Goal: Task Accomplishment & Management: Manage account settings

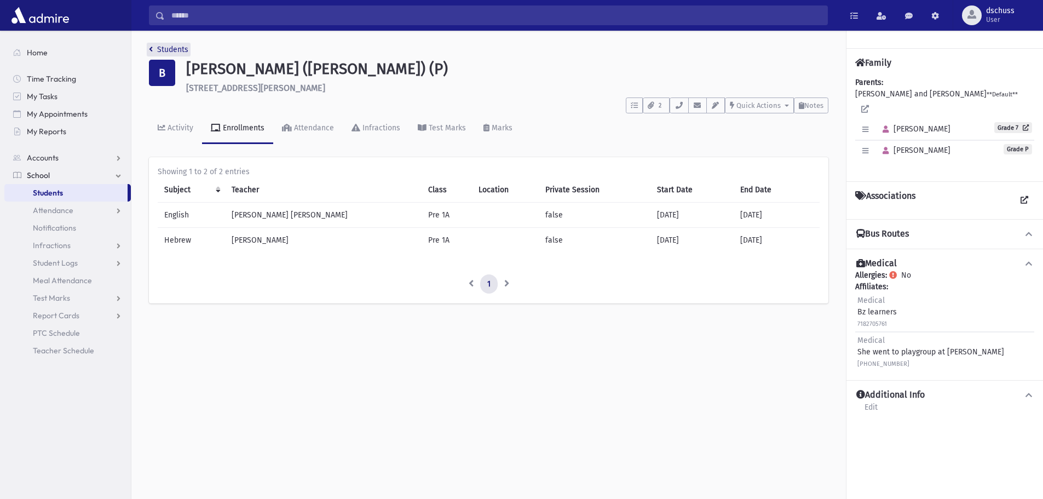
click at [172, 49] on link "Students" at bounding box center [168, 49] width 39 height 9
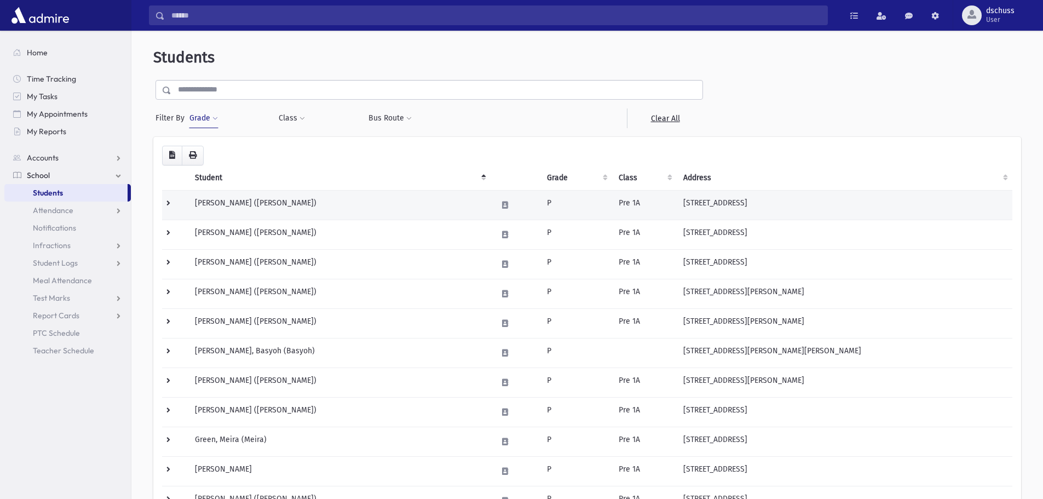
click at [207, 212] on td "Abramov, Rivka (Rivka)" at bounding box center [339, 205] width 302 height 30
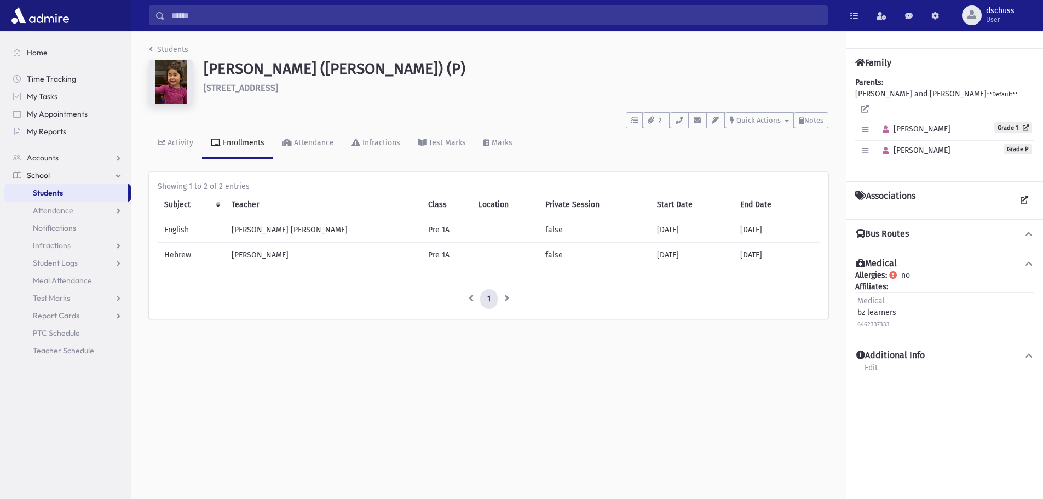
click at [1028, 230] on icon at bounding box center [1029, 234] width 10 height 8
click at [914, 124] on span "Elisheva" at bounding box center [913, 128] width 73 height 9
click at [268, 70] on h1 "Abramov, Rivka (Rivka) (P)" at bounding box center [516, 69] width 625 height 19
click at [268, 87] on h6 "1022 Bay 24th St Far Rockaway" at bounding box center [516, 88] width 625 height 10
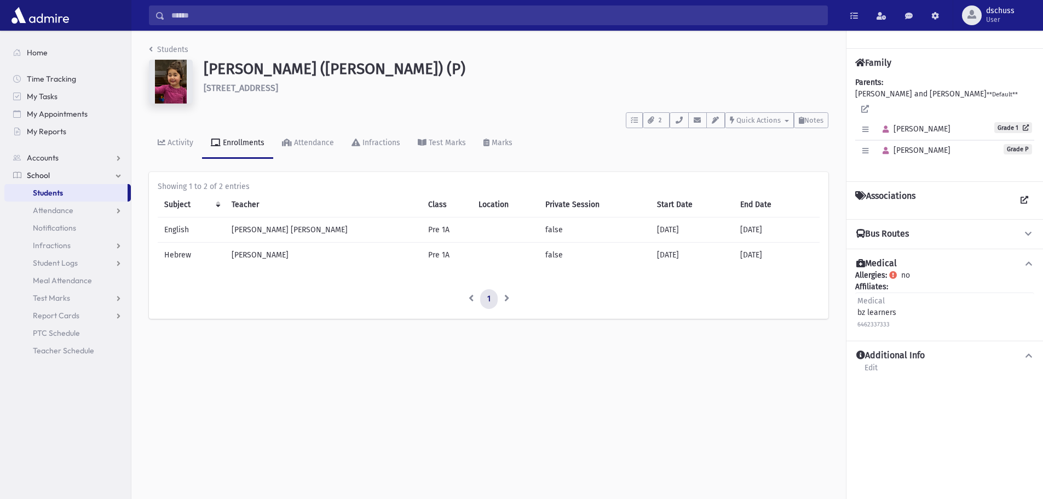
click at [181, 78] on img at bounding box center [171, 82] width 44 height 44
click at [756, 122] on span "Quick Actions" at bounding box center [758, 120] width 44 height 8
click at [187, 230] on td "English" at bounding box center [191, 229] width 67 height 25
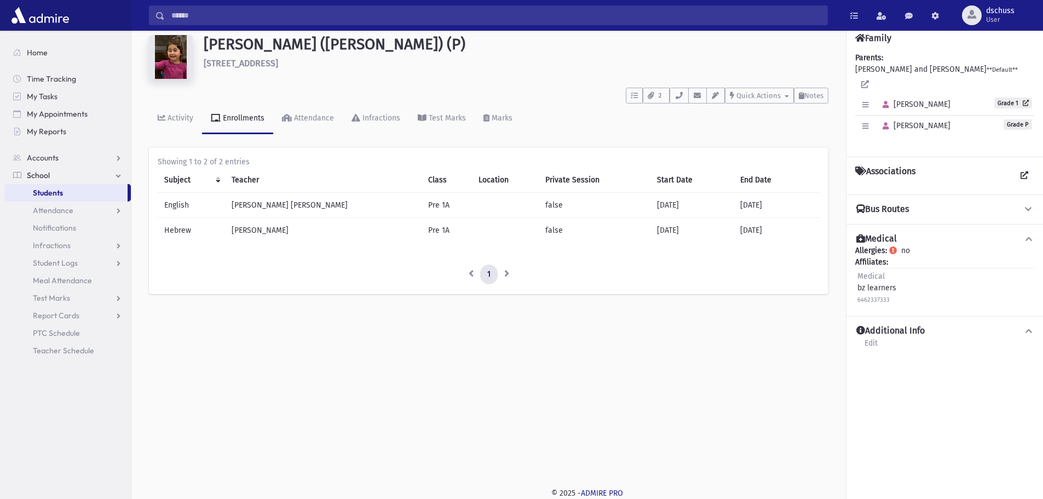
click at [508, 271] on li at bounding box center [507, 274] width 19 height 20
click at [472, 275] on li at bounding box center [470, 274] width 19 height 20
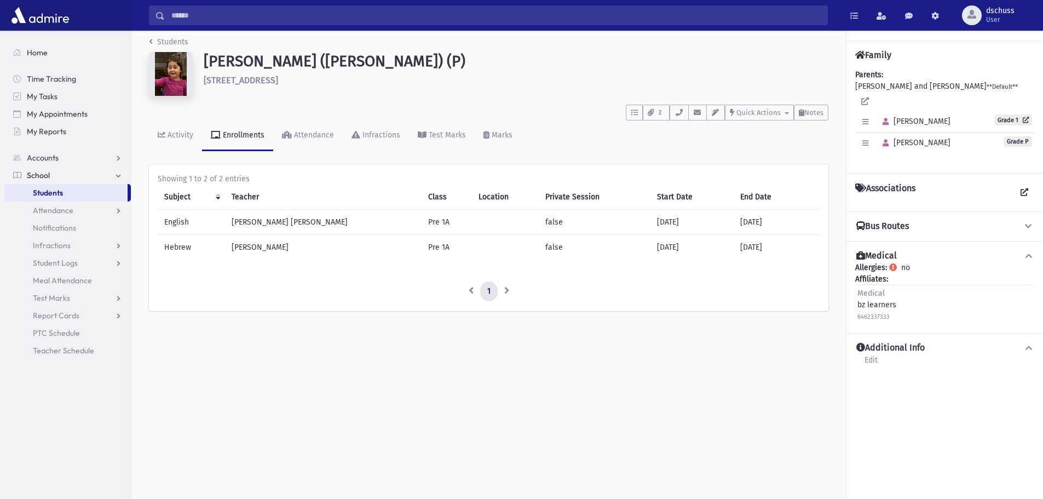
scroll to position [0, 0]
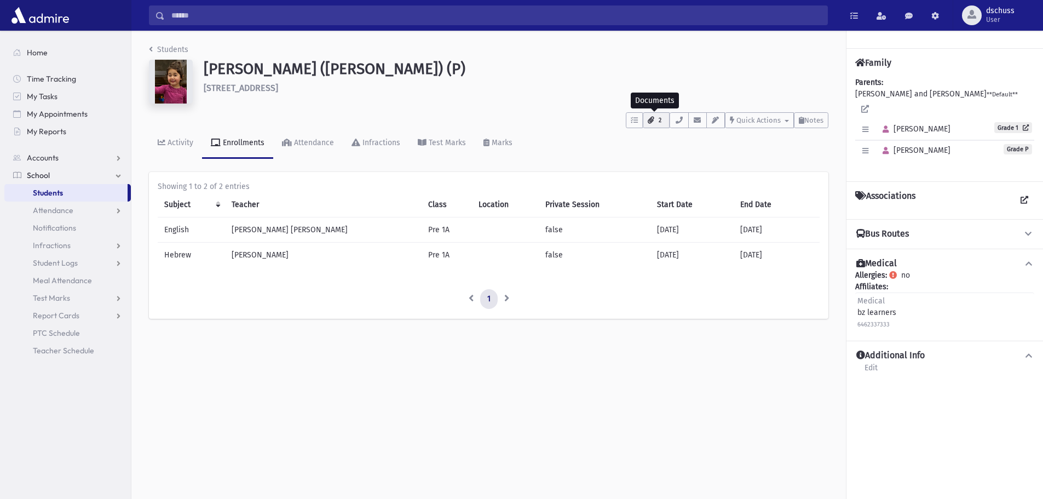
click at [659, 123] on span "2" at bounding box center [659, 120] width 9 height 10
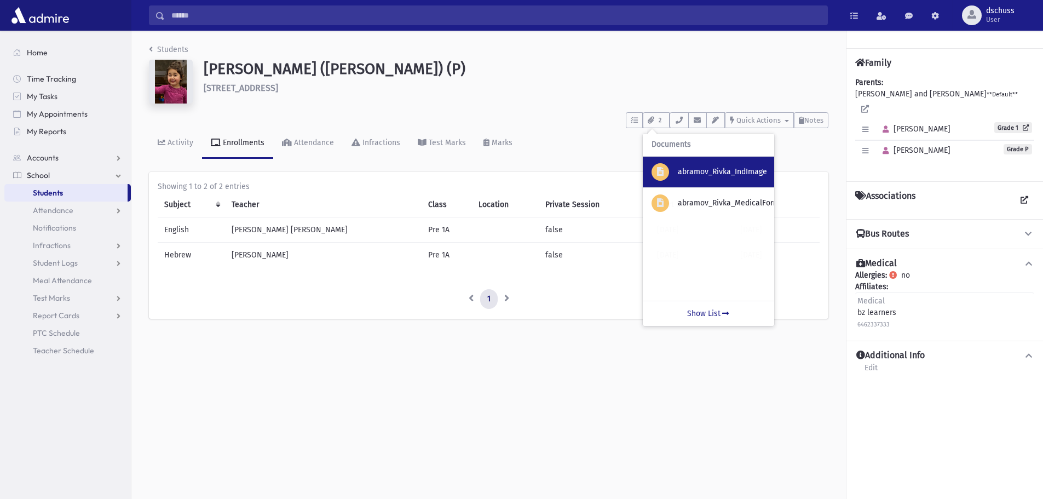
click at [756, 180] on div "abramov_Rivka_IndImage" at bounding box center [708, 172] width 131 height 31
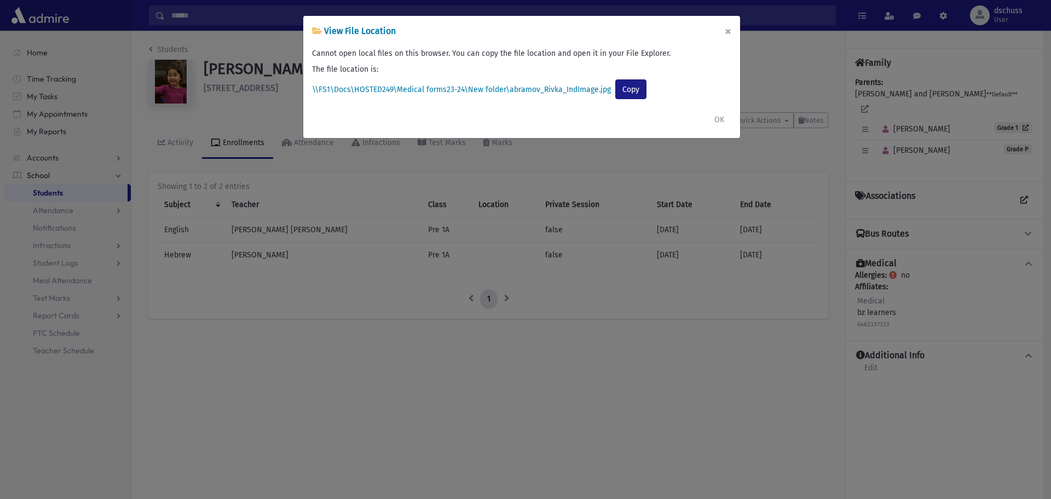
click at [725, 28] on button "×" at bounding box center [728, 31] width 24 height 31
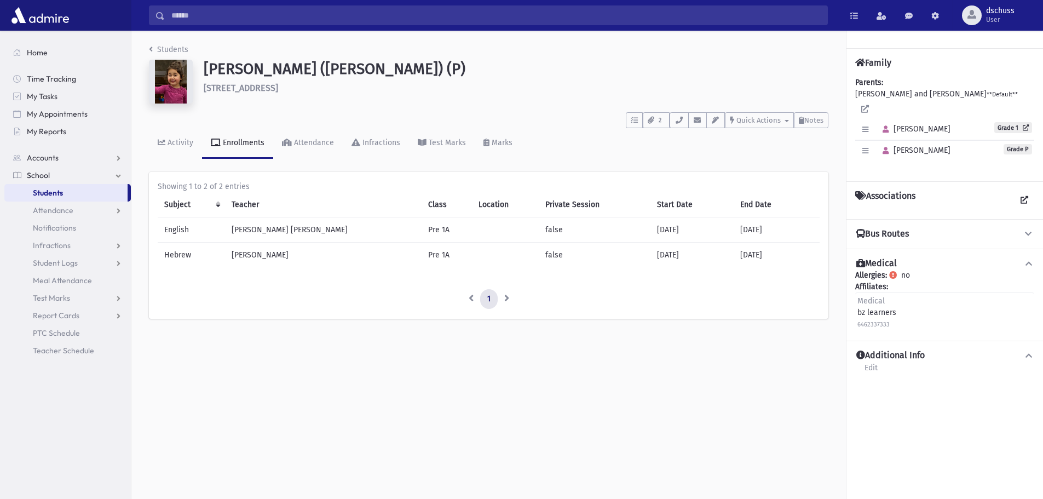
click at [302, 71] on h1 "Abramov, Rivka (Rivka) (P)" at bounding box center [516, 69] width 625 height 19
click at [297, 71] on h1 "Abramov, Rivka (Rivka) (P)" at bounding box center [516, 69] width 625 height 19
click at [322, 70] on h1 "Abramov, Rivka (Rivka) (P)" at bounding box center [516, 69] width 625 height 19
click at [286, 67] on h1 "Abramov, Rivka (Rivka) (P)" at bounding box center [516, 69] width 625 height 19
click at [286, 66] on h1 "Abramov, Rivka (Rivka) (P)" at bounding box center [516, 69] width 625 height 19
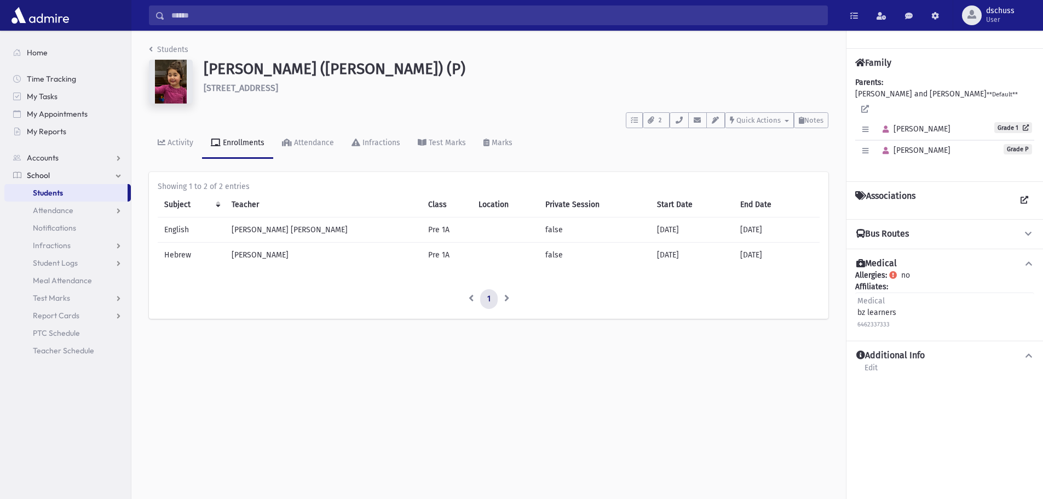
click at [234, 71] on h1 "Abramov, Rivka (Rivka) (P)" at bounding box center [516, 69] width 625 height 19
click at [866, 147] on icon "button" at bounding box center [865, 150] width 6 height 7
click at [871, 169] on link "Edit Individual" at bounding box center [901, 179] width 88 height 20
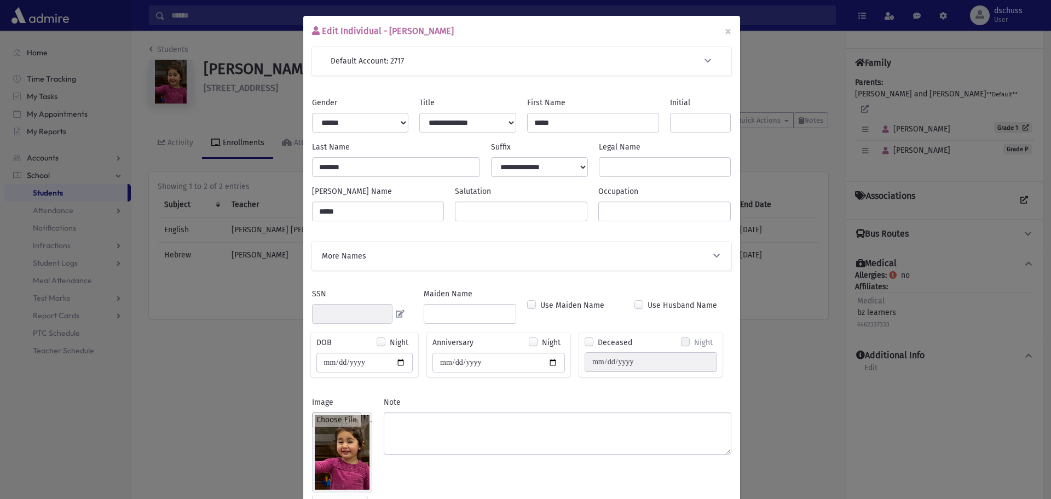
click at [707, 251] on button "More Names" at bounding box center [522, 255] width 402 height 11
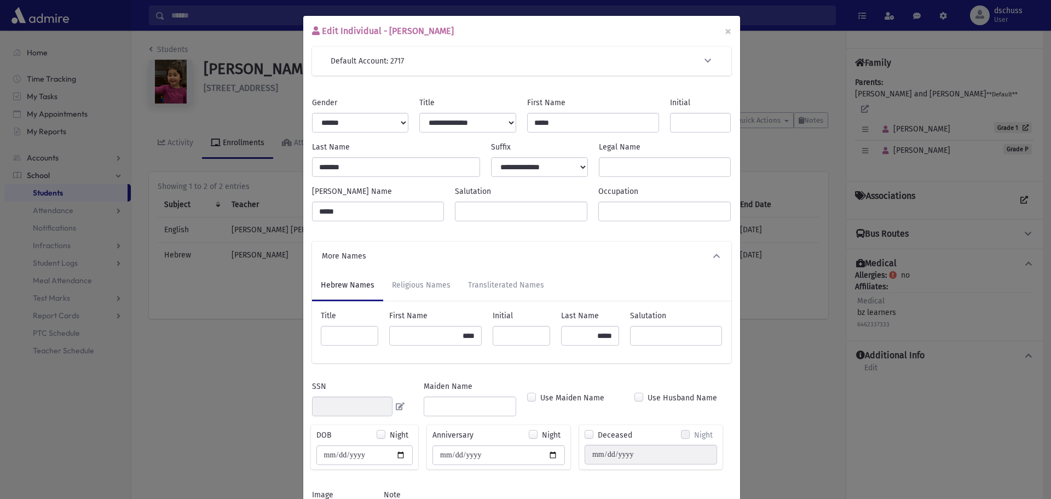
click at [706, 253] on button "More Names" at bounding box center [522, 255] width 402 height 11
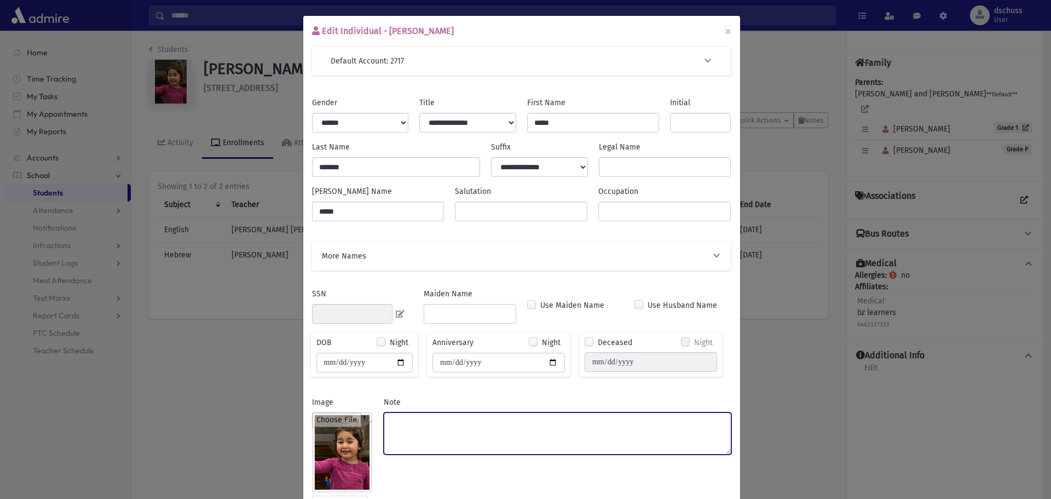
click at [485, 434] on textarea "Note" at bounding box center [558, 433] width 348 height 42
type textarea "*"
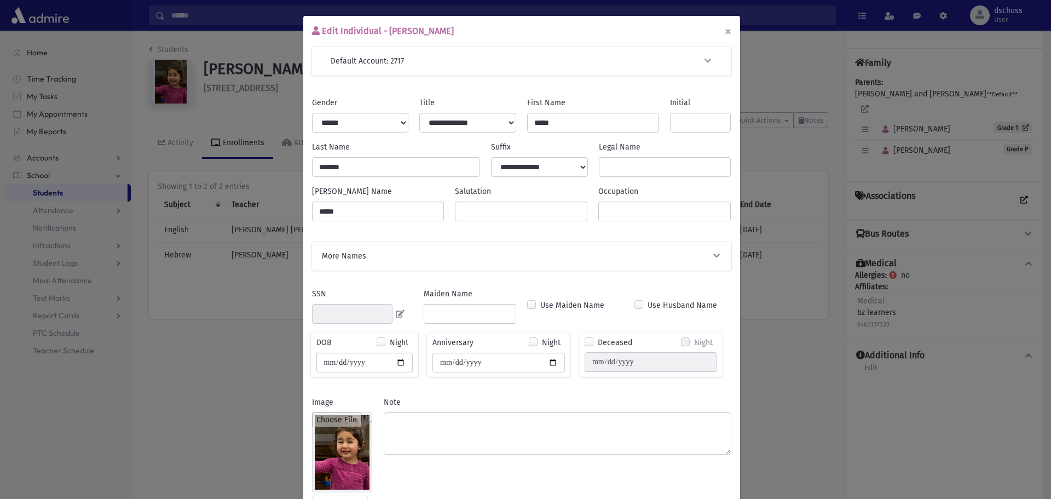
click at [725, 28] on button "×" at bounding box center [728, 31] width 24 height 31
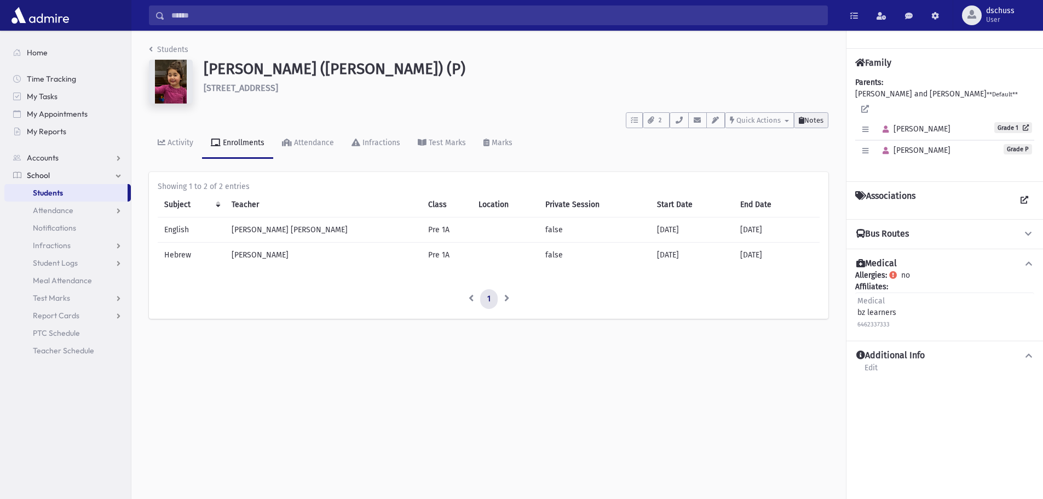
click at [806, 122] on span "Notes" at bounding box center [813, 120] width 19 height 8
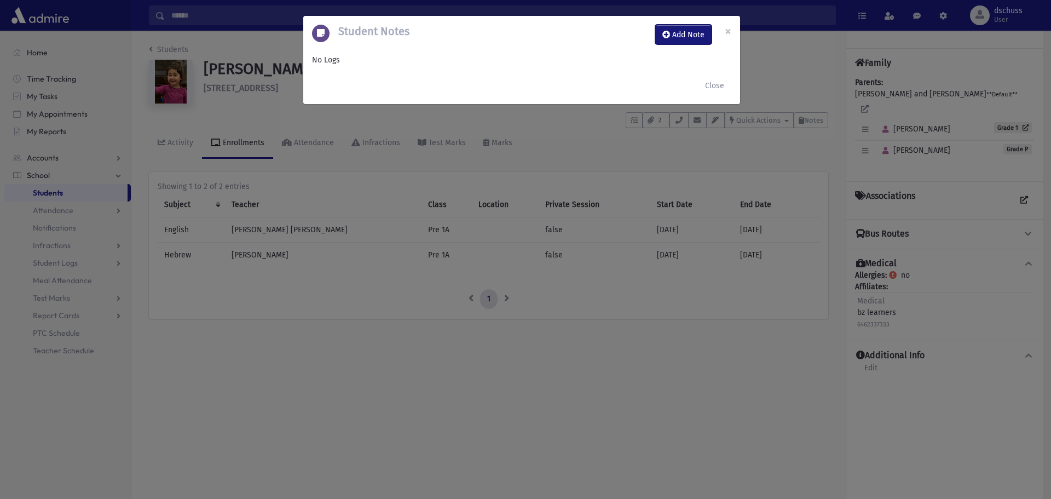
click at [663, 31] on icon at bounding box center [666, 35] width 8 height 8
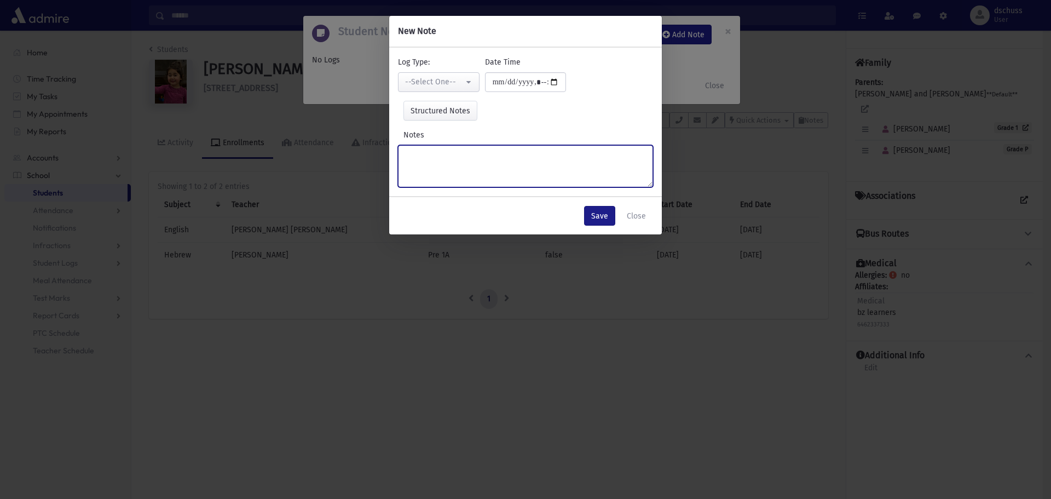
click at [448, 160] on textarea "Notes" at bounding box center [525, 166] width 255 height 42
type textarea "**********"
click at [608, 212] on button "Save" at bounding box center [599, 216] width 31 height 20
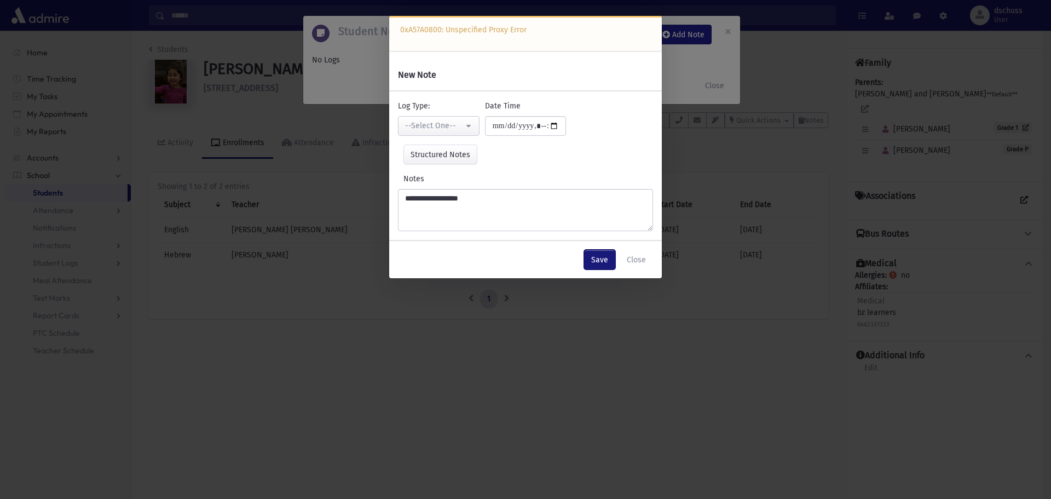
click at [599, 260] on button "Save" at bounding box center [599, 260] width 31 height 20
click at [472, 123] on button "--Select One--" at bounding box center [439, 126] width 82 height 20
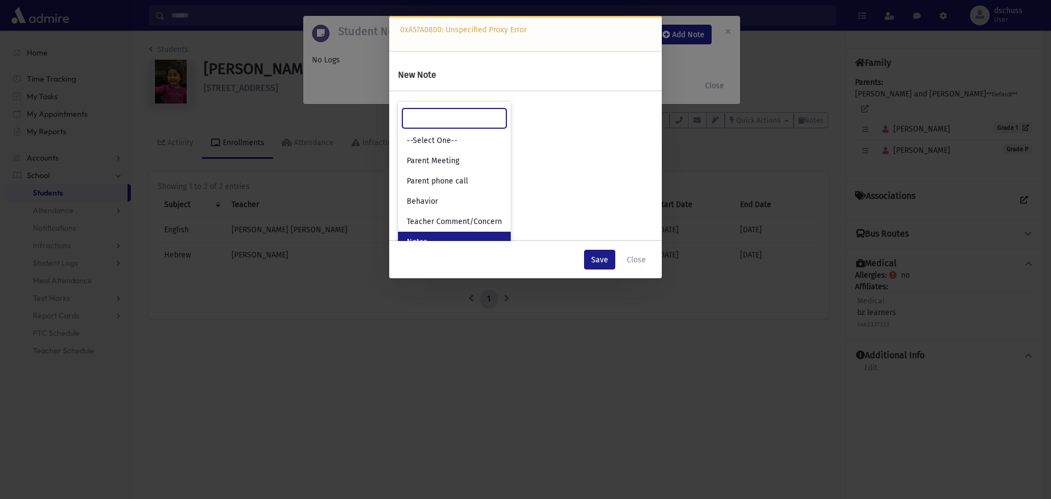
scroll to position [151, 0]
click at [434, 237] on link "Notes" at bounding box center [454, 242] width 113 height 20
select select "*"
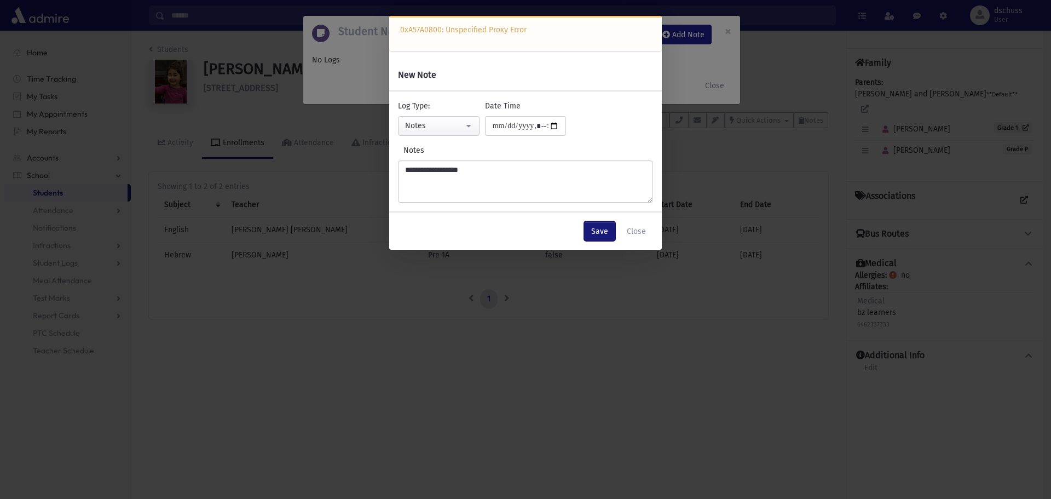
click at [602, 235] on button "Save" at bounding box center [599, 231] width 31 height 20
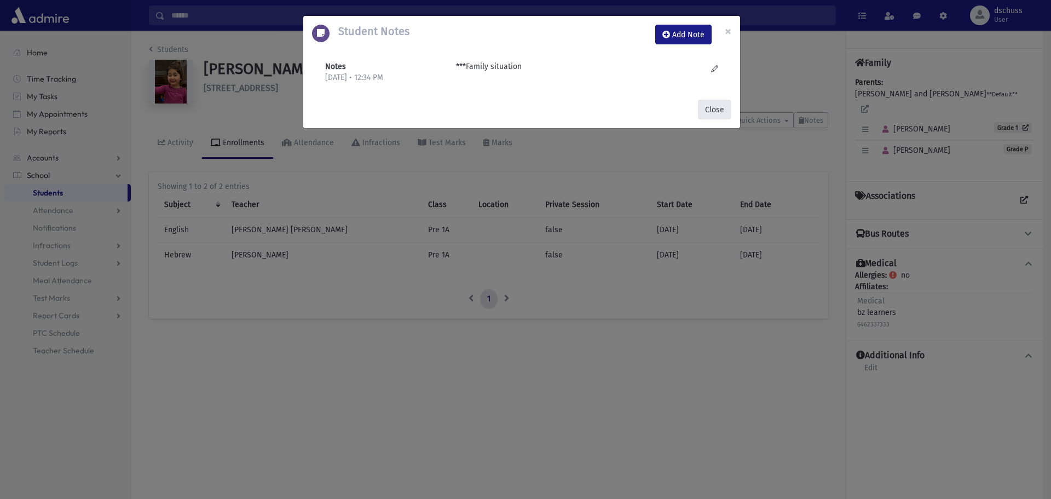
click at [707, 112] on button "Close" at bounding box center [714, 110] width 33 height 20
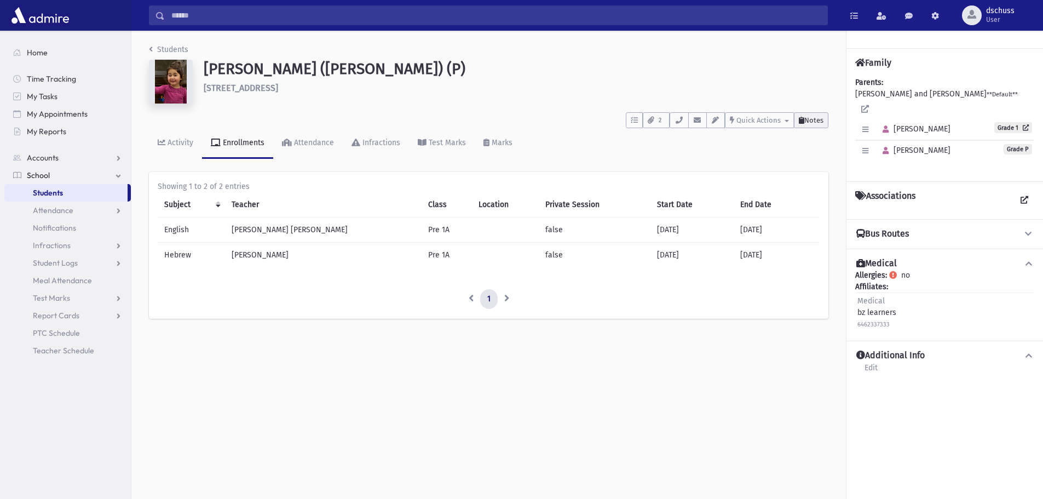
click at [812, 120] on span "Notes" at bounding box center [813, 120] width 19 height 8
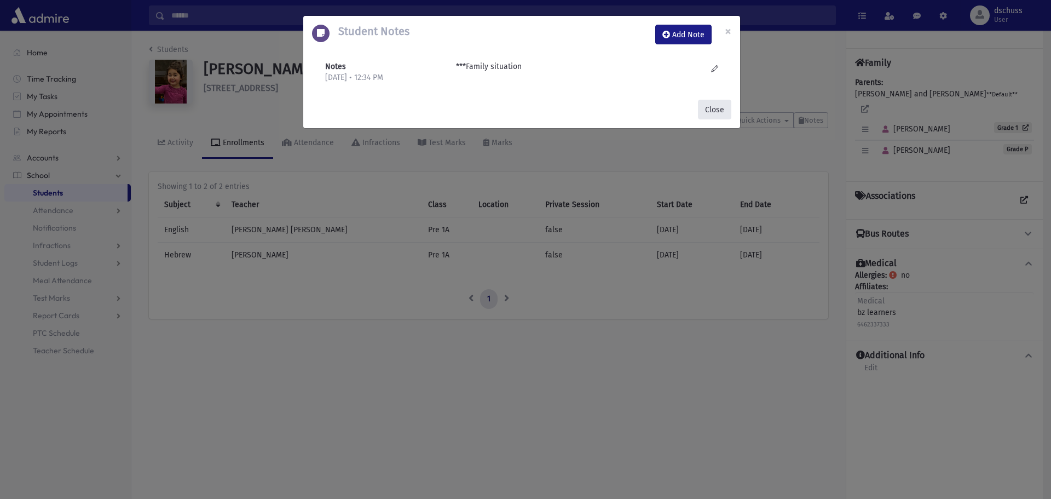
click at [725, 109] on button "Close" at bounding box center [714, 110] width 33 height 20
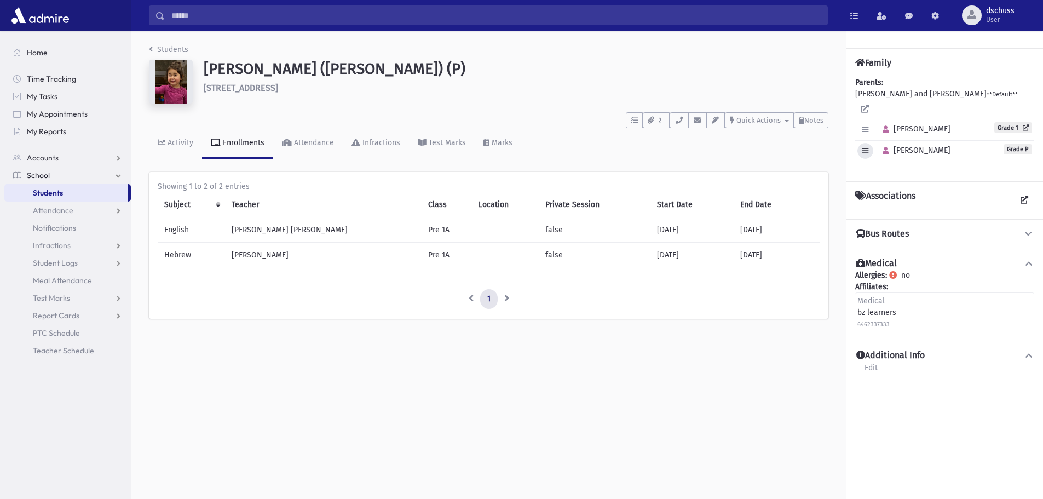
click at [865, 147] on icon "button" at bounding box center [865, 150] width 6 height 7
click at [881, 174] on link "Edit Individual" at bounding box center [901, 179] width 88 height 20
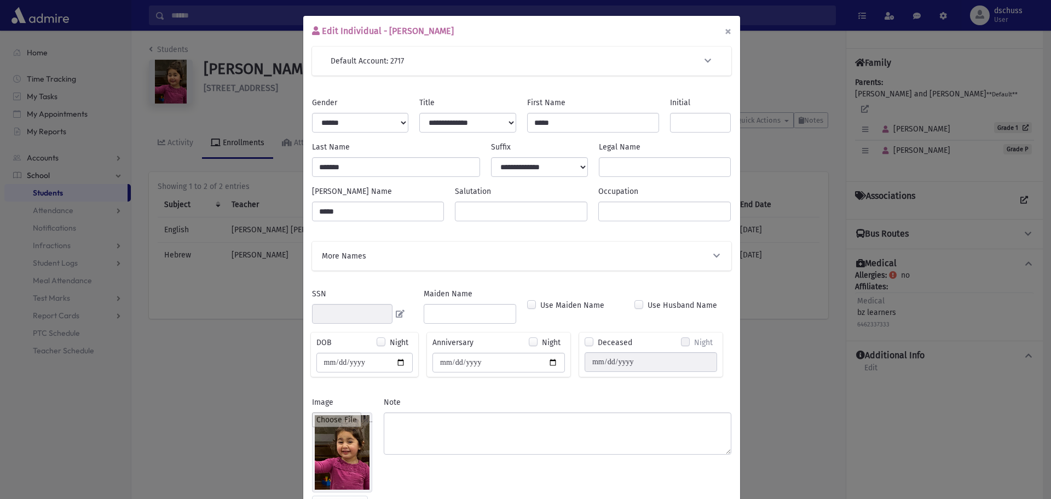
click at [720, 30] on button "×" at bounding box center [728, 31] width 24 height 31
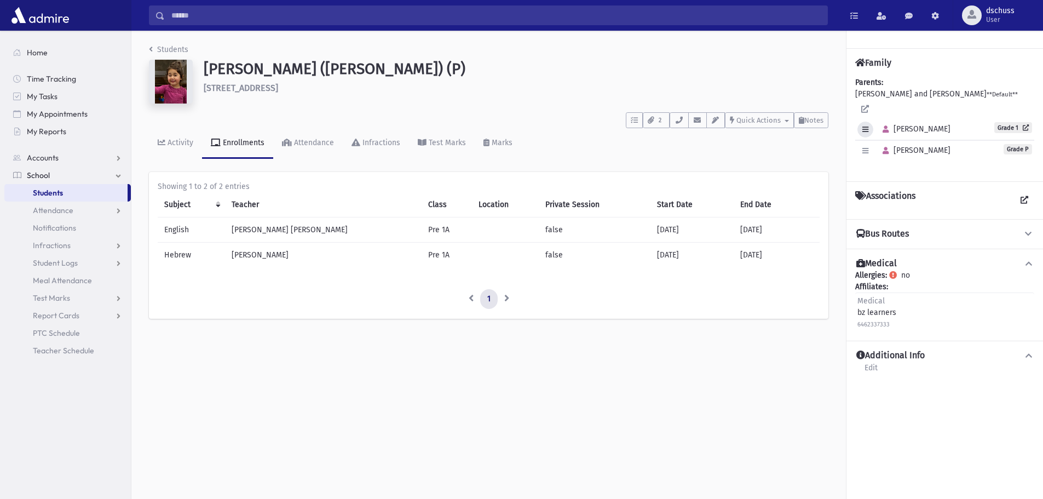
click at [866, 126] on icon "button" at bounding box center [865, 129] width 6 height 7
click at [866, 147] on link "Edit Individual" at bounding box center [901, 157] width 88 height 20
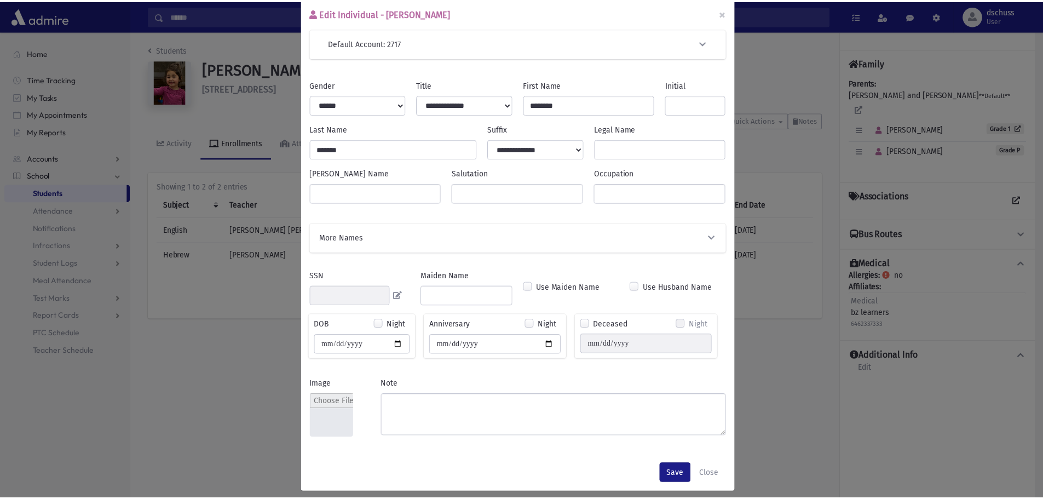
scroll to position [27, 0]
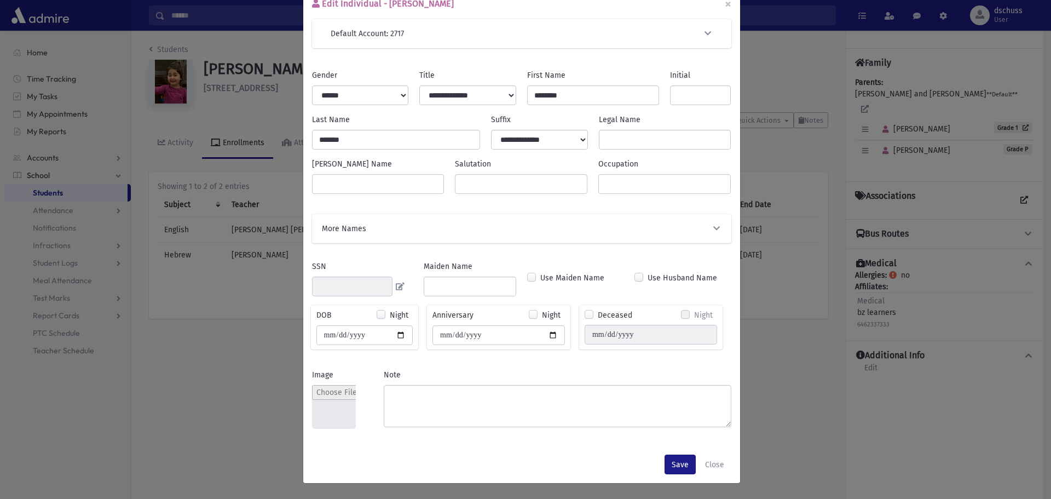
click at [672, 224] on button "More Names" at bounding box center [522, 228] width 402 height 11
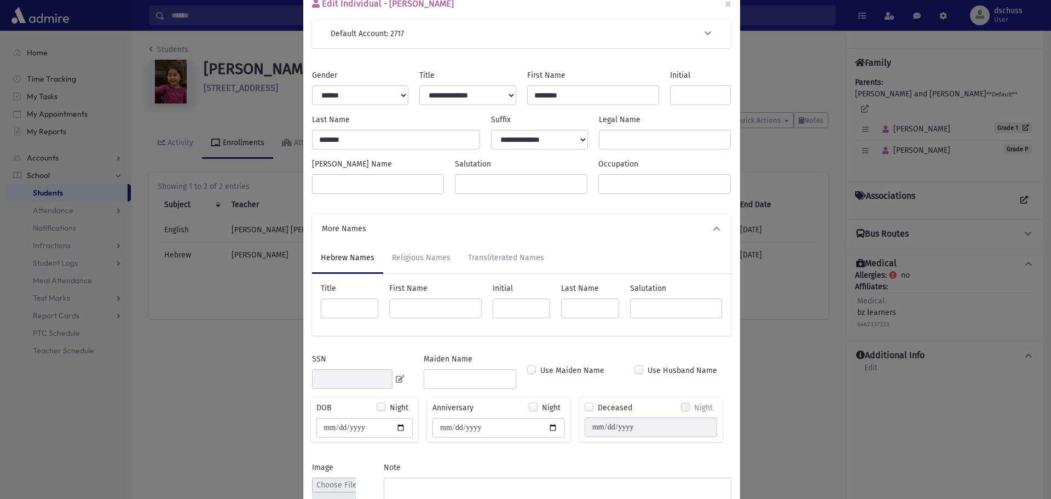
click at [714, 230] on icon "button" at bounding box center [717, 228] width 10 height 8
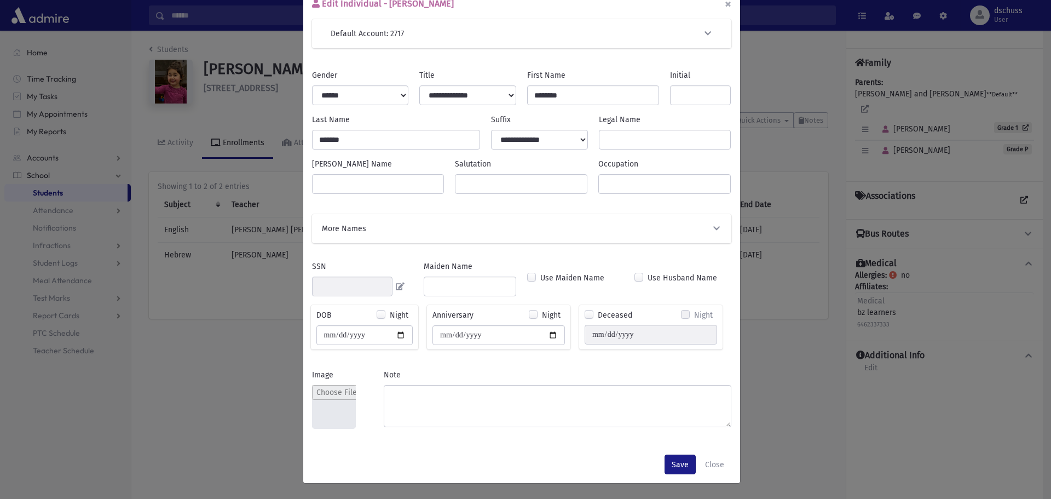
click at [723, 3] on button "×" at bounding box center [728, 4] width 24 height 31
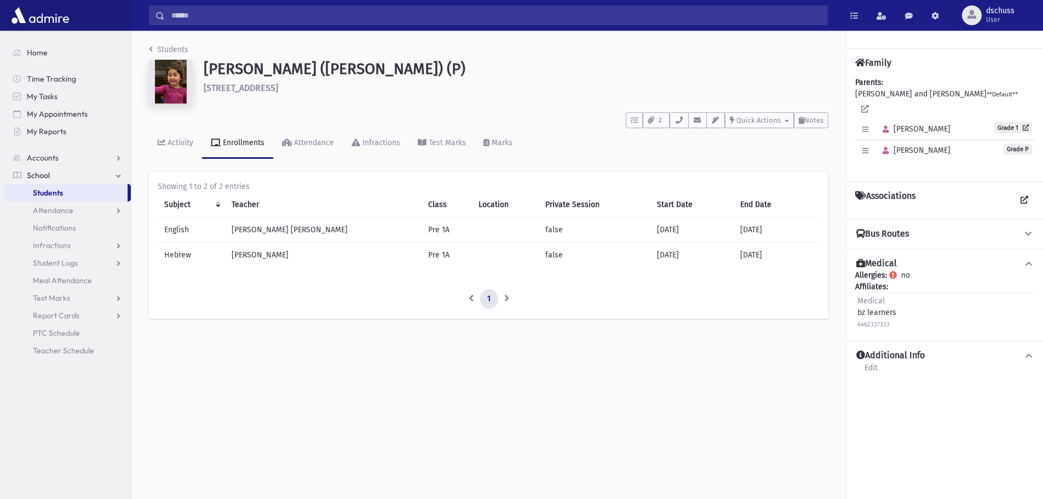
click at [176, 43] on div "Students Abramov, Rivka (Rivka) (P) 1022 Bay 24th St Far Rockaway **** To Do's …" at bounding box center [488, 187] width 714 height 312
click at [180, 49] on link "Students" at bounding box center [168, 49] width 39 height 9
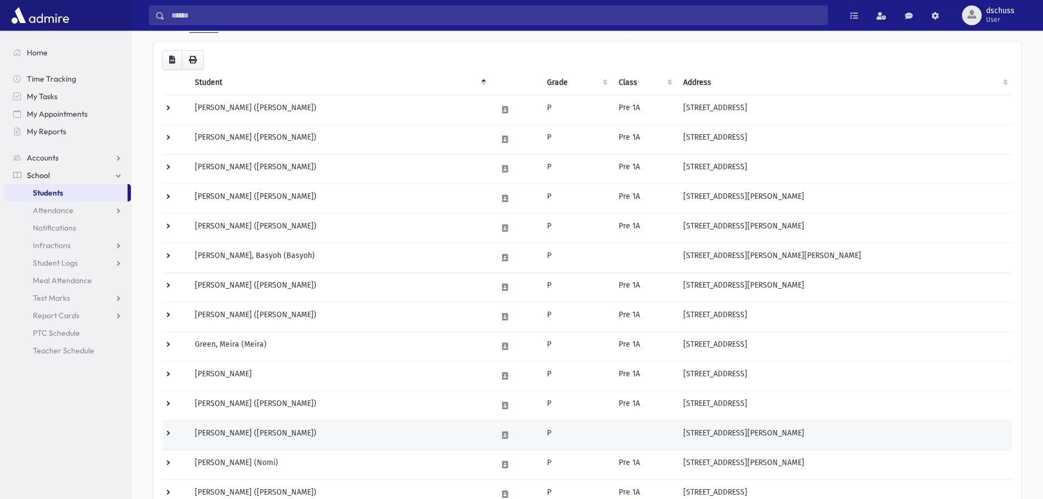
scroll to position [164, 0]
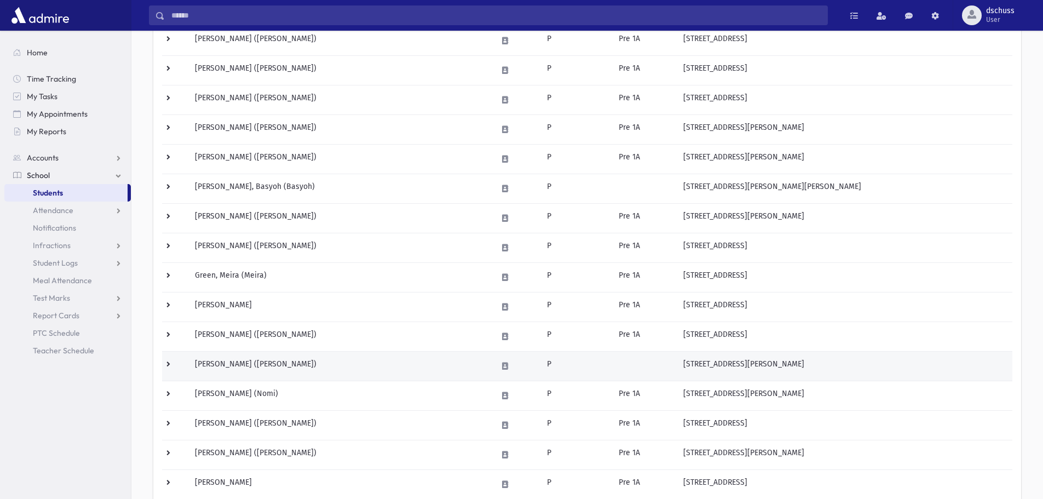
click at [317, 367] on td "Isakov, Rina Tziporah (Rina)" at bounding box center [339, 366] width 302 height 30
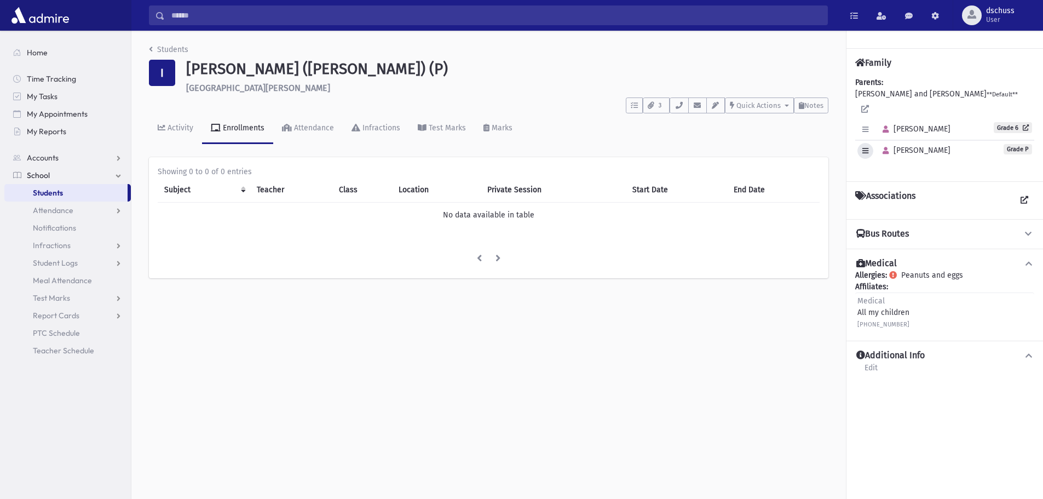
click at [864, 147] on icon "button" at bounding box center [865, 150] width 6 height 7
click at [875, 174] on link "Edit Individual" at bounding box center [901, 179] width 88 height 20
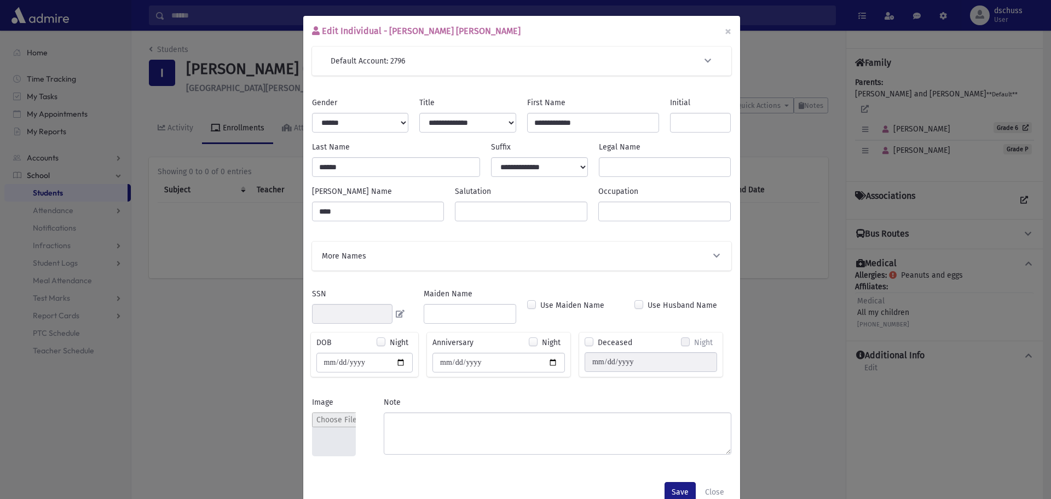
click at [609, 264] on div "More Names" at bounding box center [521, 255] width 419 height 29
click at [706, 255] on button "More Names" at bounding box center [522, 255] width 402 height 11
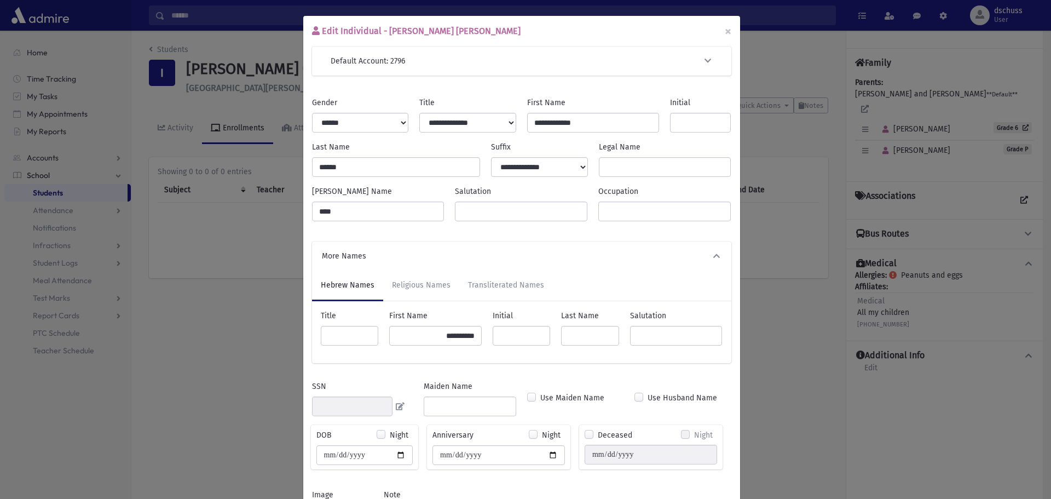
click at [712, 255] on span "button" at bounding box center [717, 255] width 10 height 11
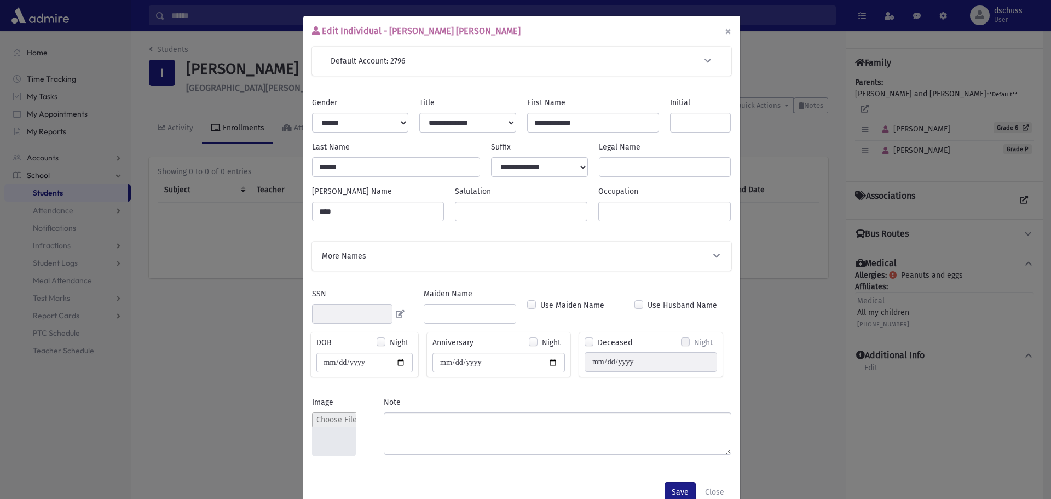
click at [727, 32] on button "×" at bounding box center [728, 31] width 24 height 31
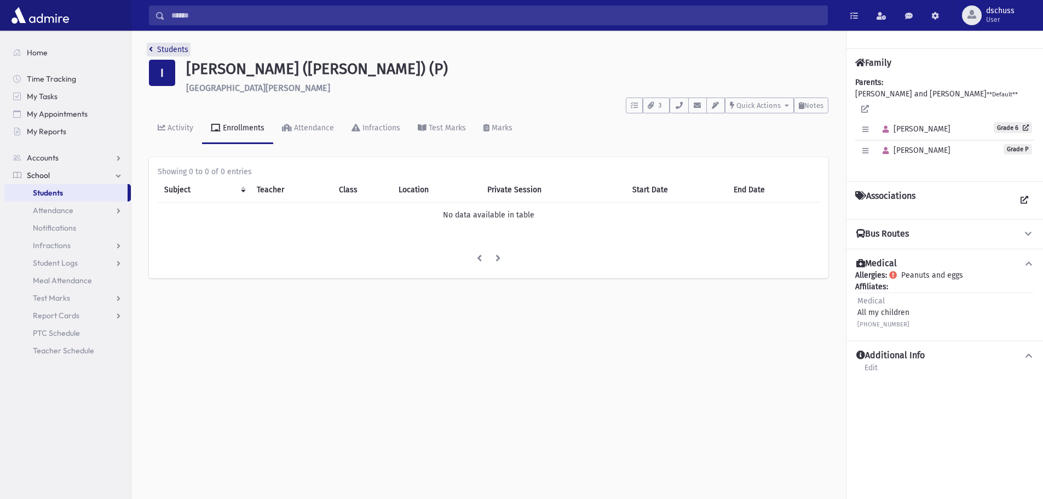
click at [180, 50] on link "Students" at bounding box center [168, 49] width 39 height 9
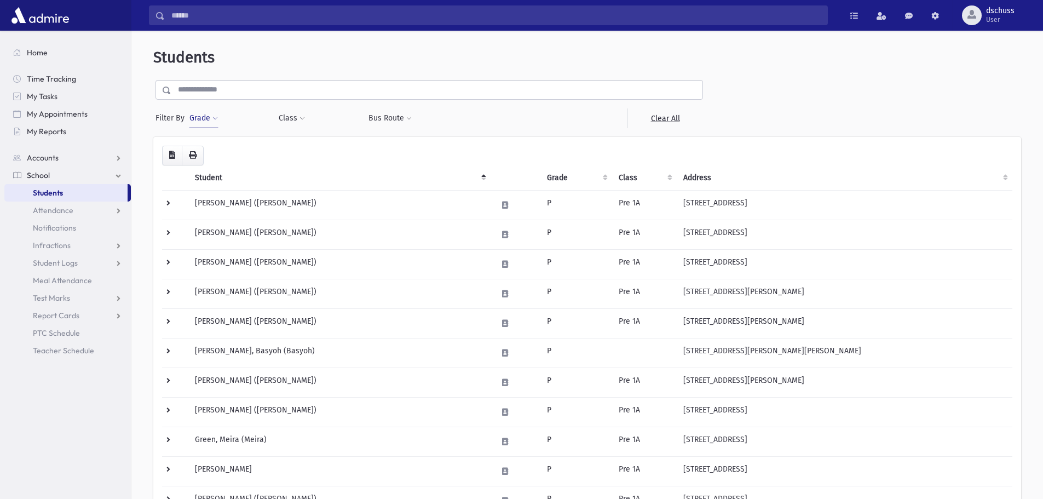
click at [198, 116] on button "Grade" at bounding box center [204, 118] width 30 height 20
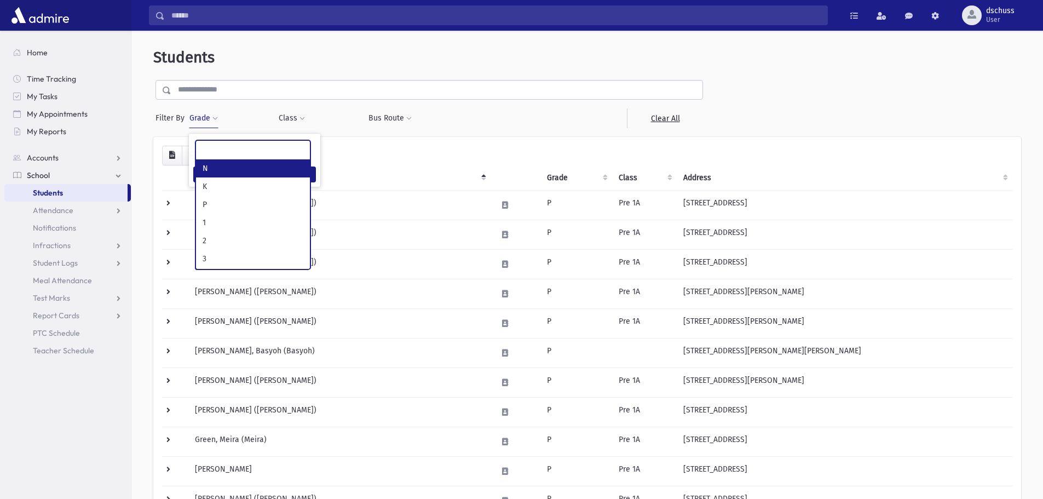
scroll to position [20, 0]
select select "*"
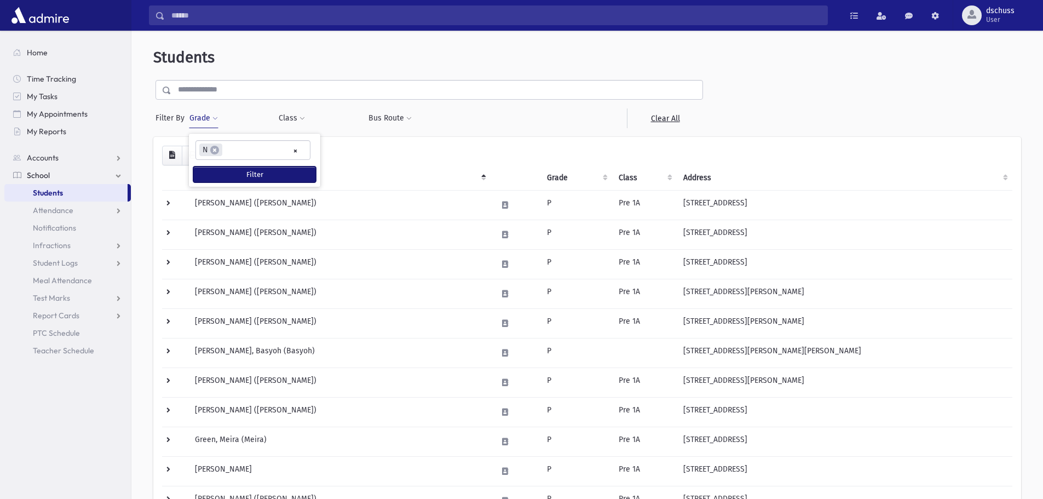
click at [228, 175] on button "Filter" at bounding box center [254, 174] width 123 height 16
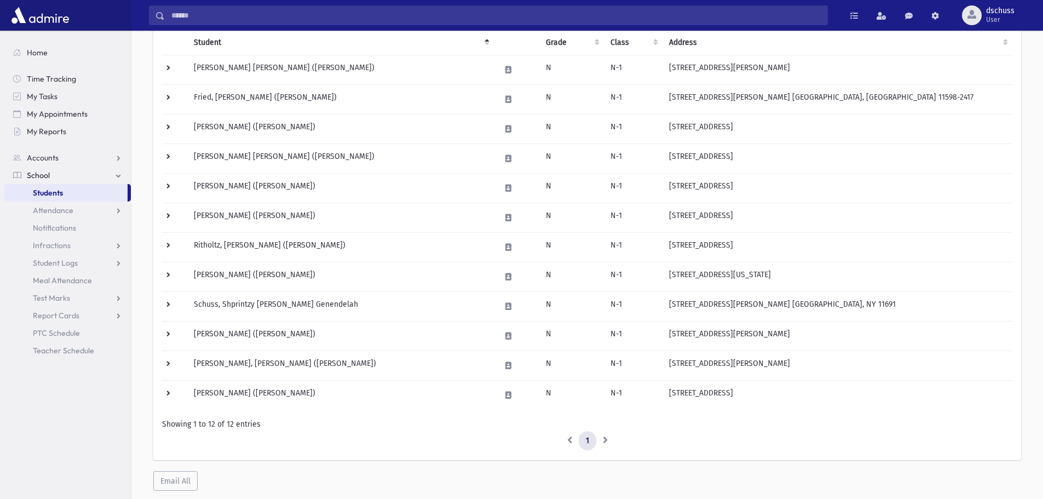
scroll to position [164, 0]
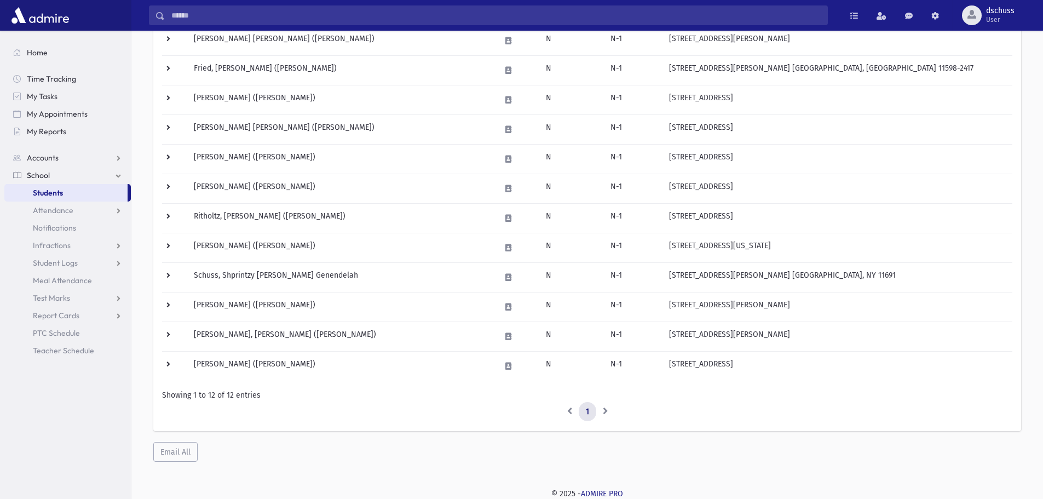
click at [604, 411] on li at bounding box center [605, 412] width 19 height 20
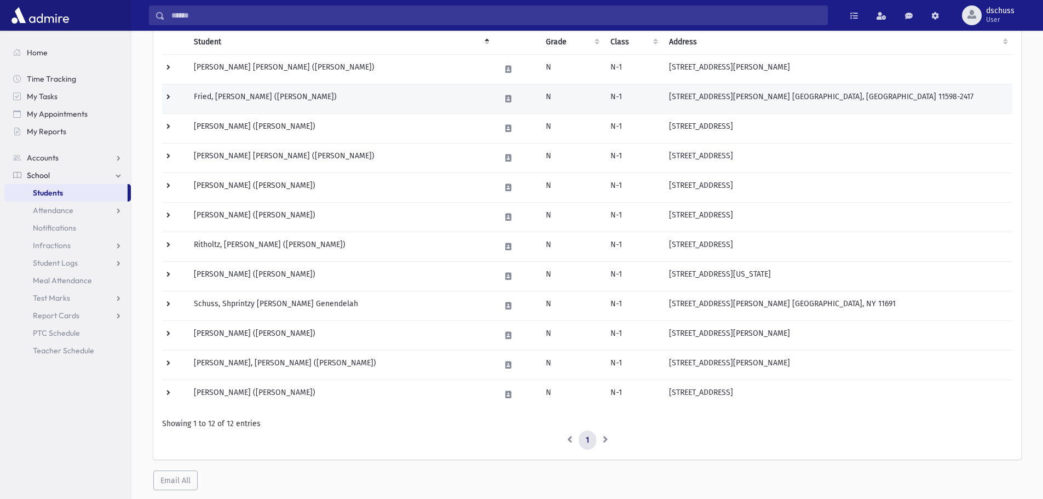
scroll to position [109, 0]
